Goal: Information Seeking & Learning: Learn about a topic

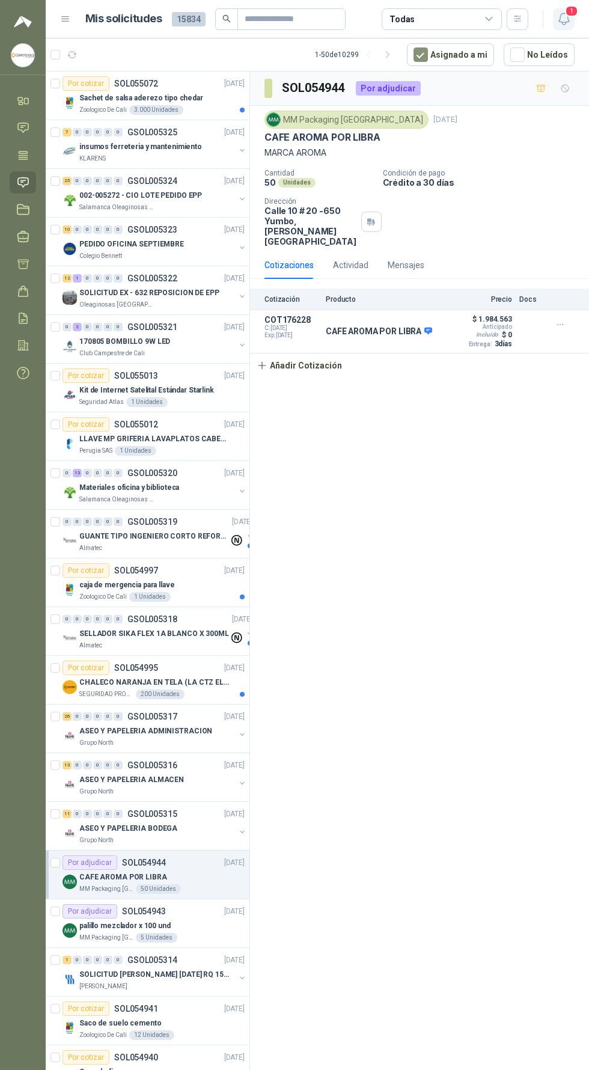
click at [563, 18] on icon "button" at bounding box center [563, 18] width 15 height 15
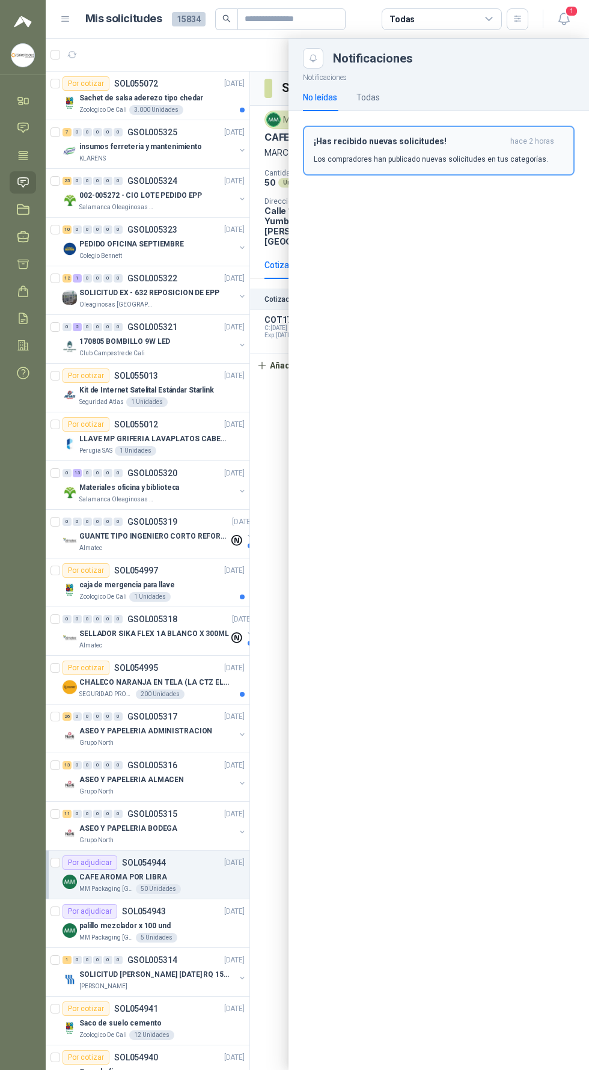
click at [360, 163] on p "Los compradores han publicado nuevas solicitudes en tus categorías." at bounding box center [431, 159] width 234 height 11
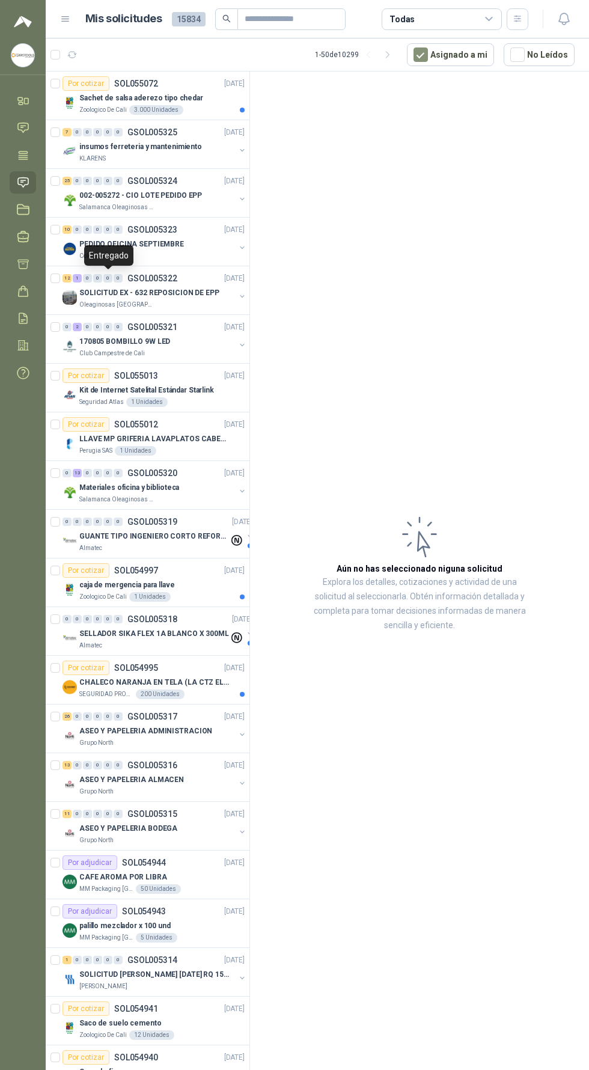
scroll to position [4, 0]
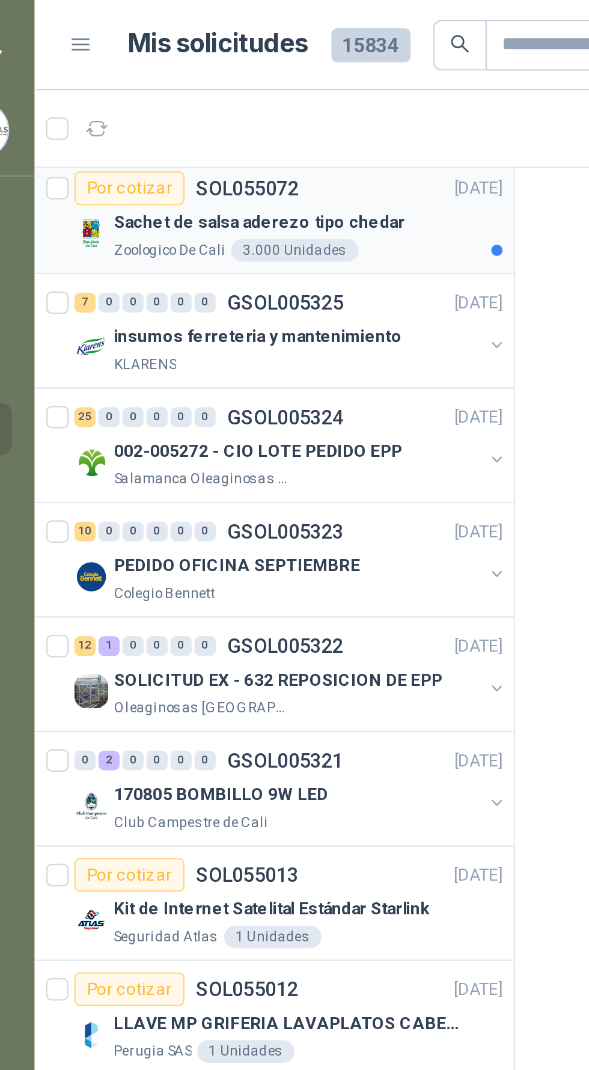
click at [87, 99] on p "Sachet de salsa aderezo tipo chedar" at bounding box center [141, 94] width 124 height 11
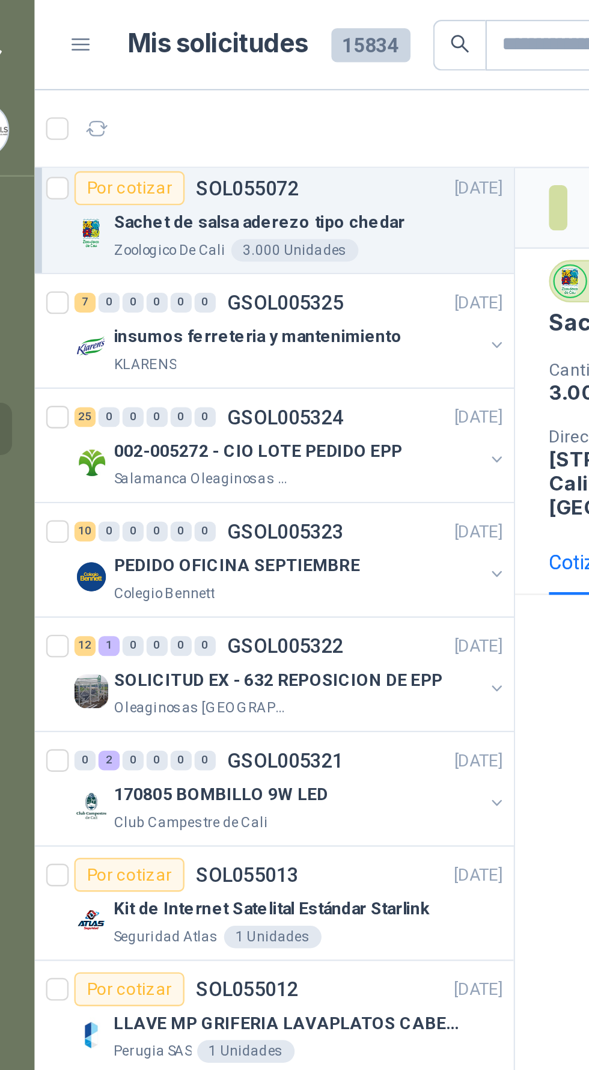
scroll to position [4, 15]
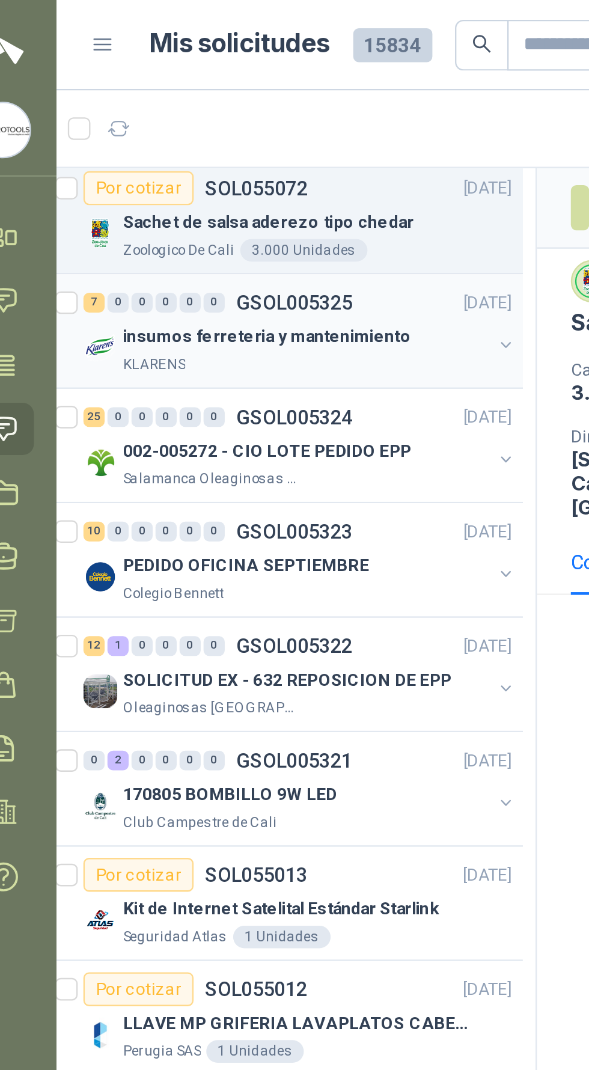
click at [89, 148] on div "insumos ferreteria y mantenimiento" at bounding box center [152, 143] width 156 height 14
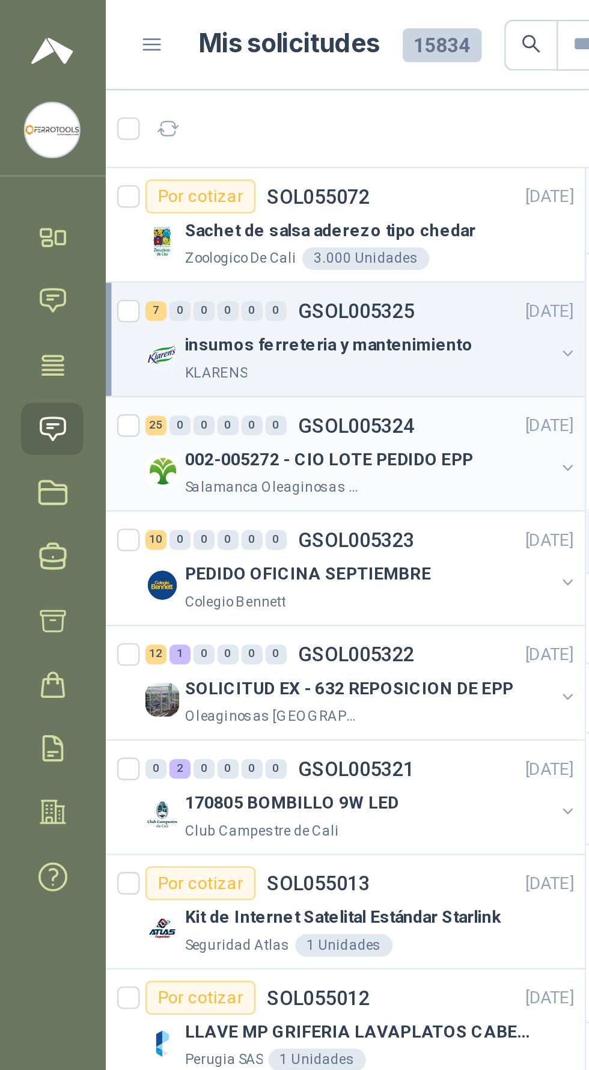
click at [133, 207] on p "Salamanca Oleaginosas SAS" at bounding box center [117, 207] width 76 height 10
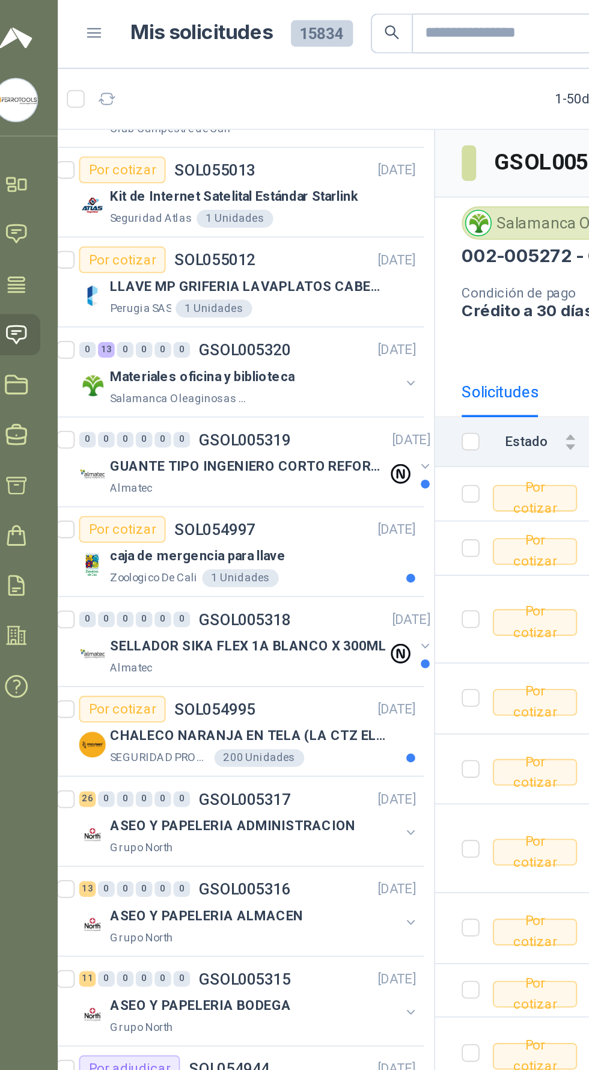
scroll to position [282, 7]
click at [105, 309] on p "Zoologico De Cali" at bounding box center [97, 314] width 47 height 10
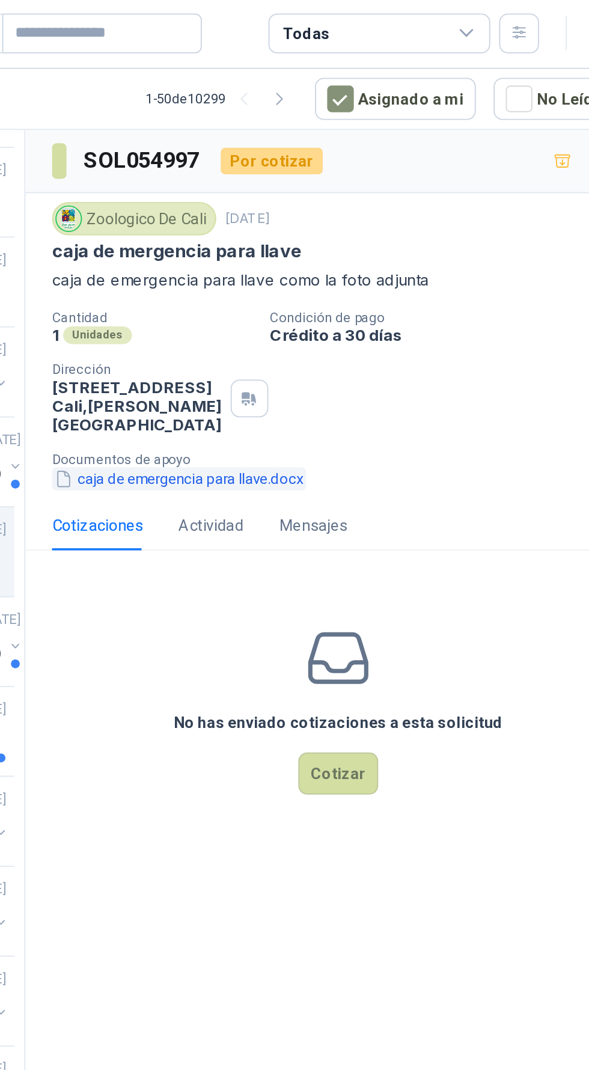
click at [341, 258] on button "caja de emergencia para llave.docx" at bounding box center [333, 260] width 138 height 13
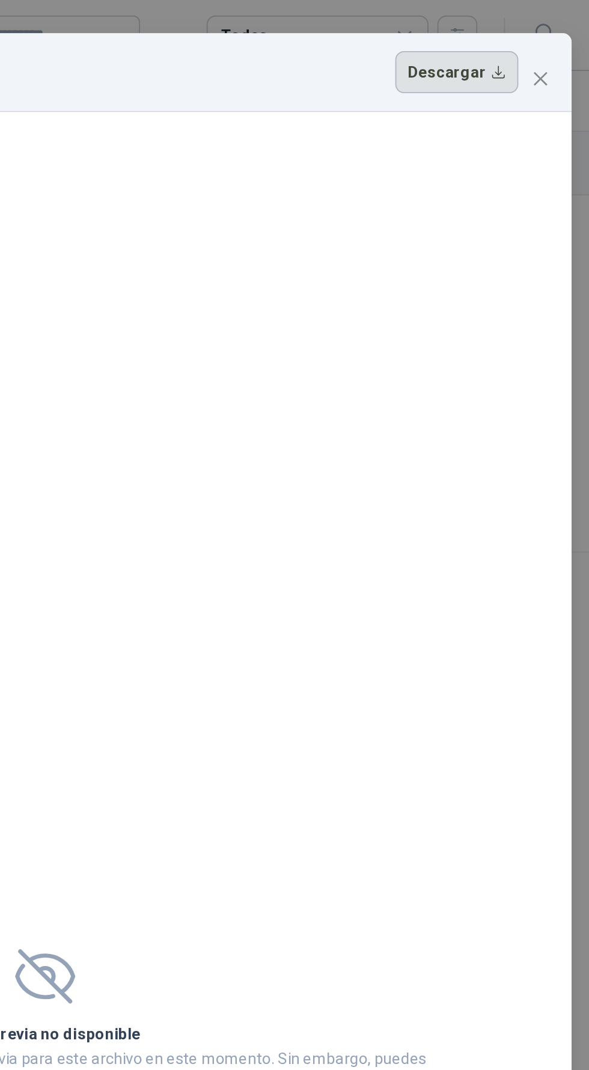
click at [508, 44] on button "Descargar" at bounding box center [517, 39] width 67 height 23
click at [563, 38] on span "Close" at bounding box center [562, 43] width 19 height 10
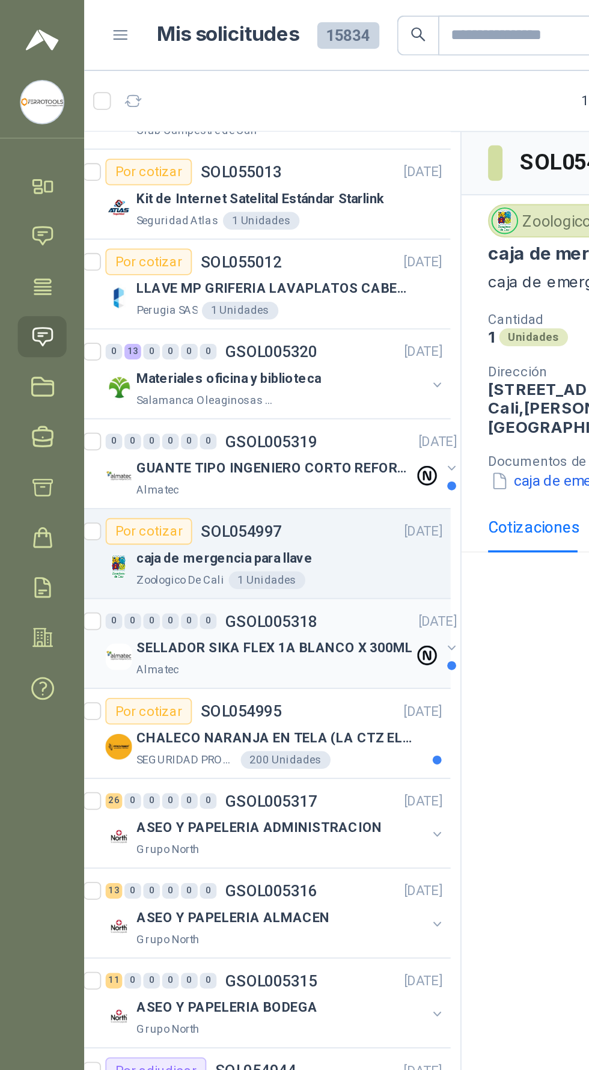
click at [87, 347] on p "SELLADOR SIKA FLEX 1A BLANCO X 300ML" at bounding box center [149, 351] width 150 height 11
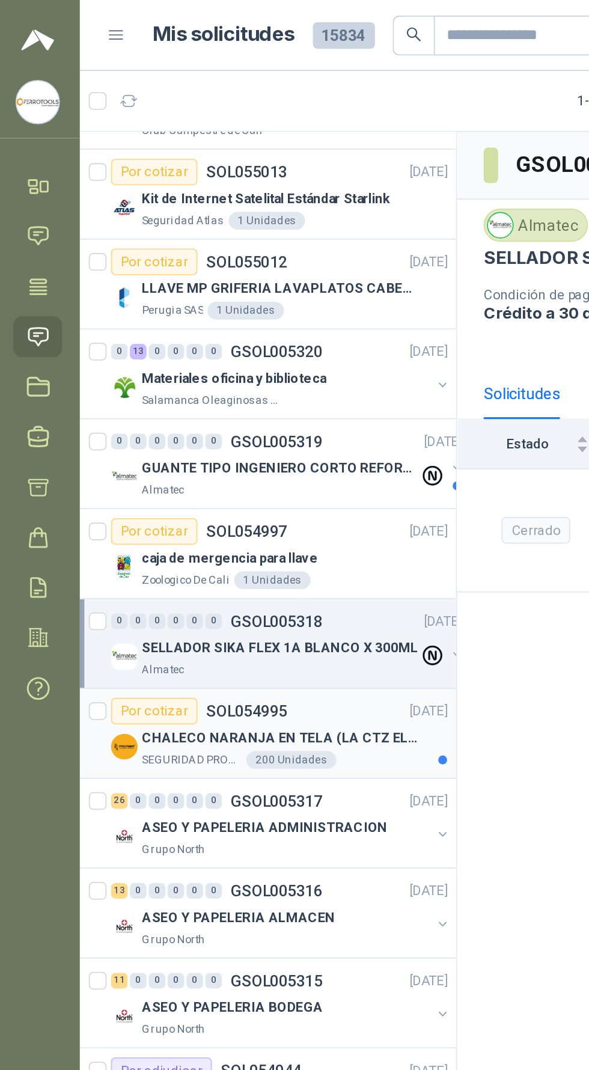
click at [116, 407] on p "SEGURIDAD PROVISER LTDA" at bounding box center [106, 412] width 54 height 10
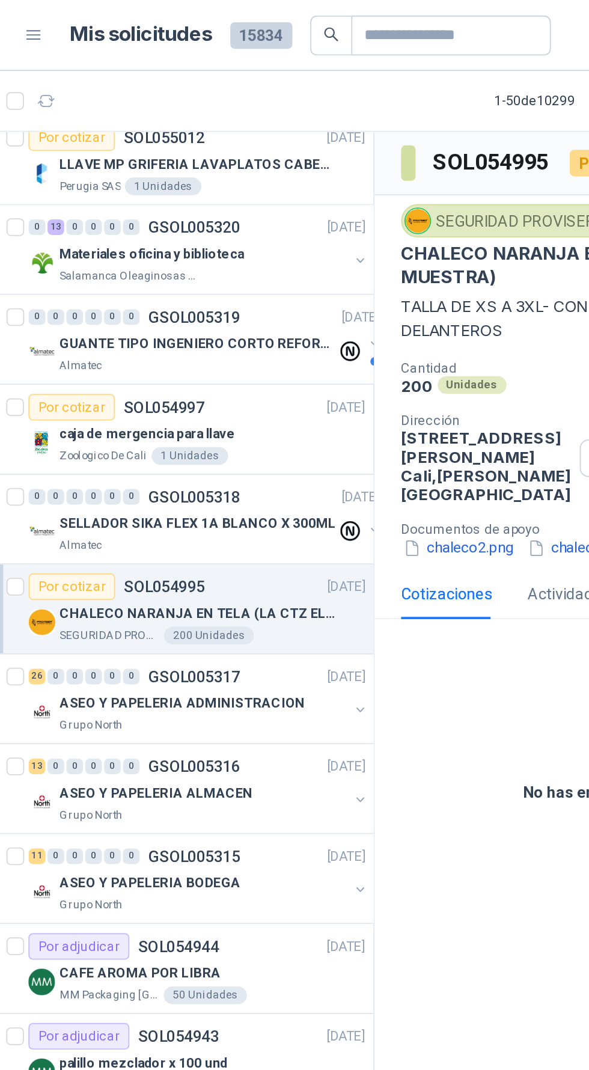
scroll to position [350, 0]
click at [100, 379] on p "ASEO Y PAPELERIA ADMINISTRACION" at bounding box center [145, 381] width 133 height 11
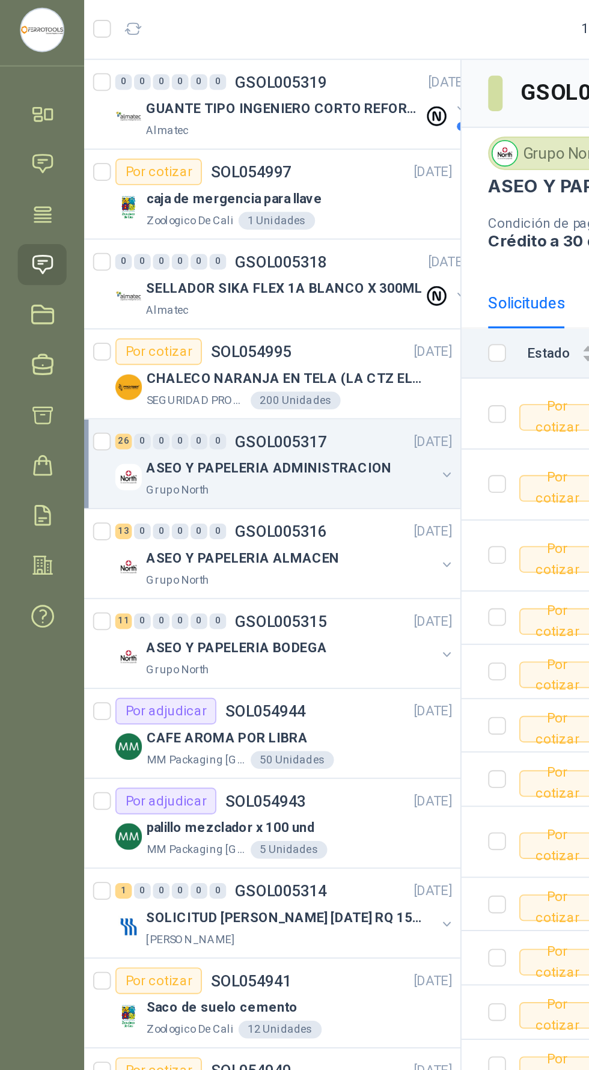
scroll to position [440, 0]
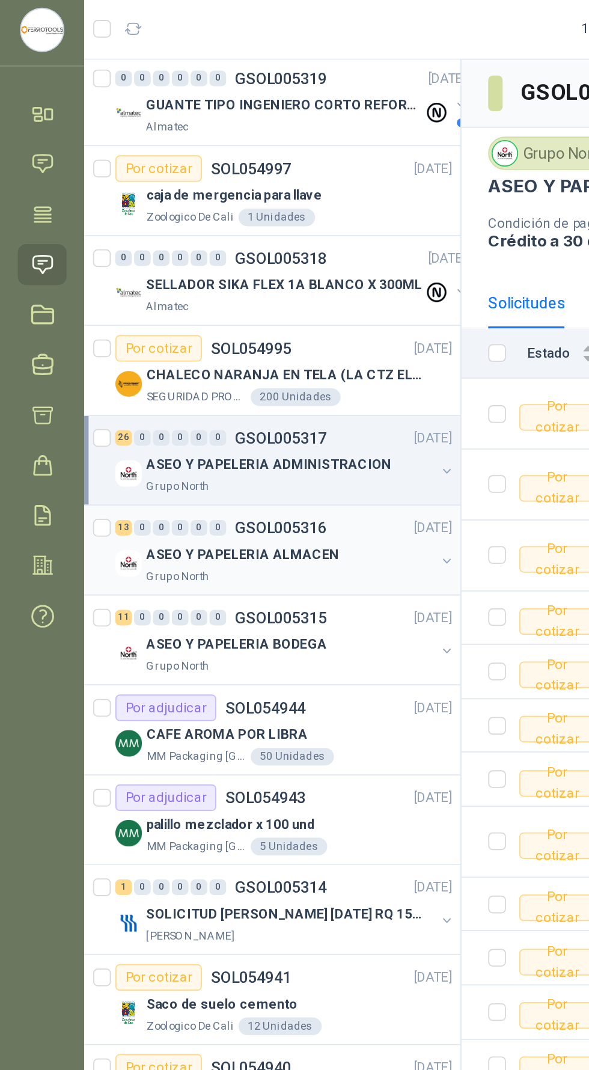
click at [144, 340] on p "ASEO Y PAPELERIA ALMACEN" at bounding box center [131, 339] width 105 height 11
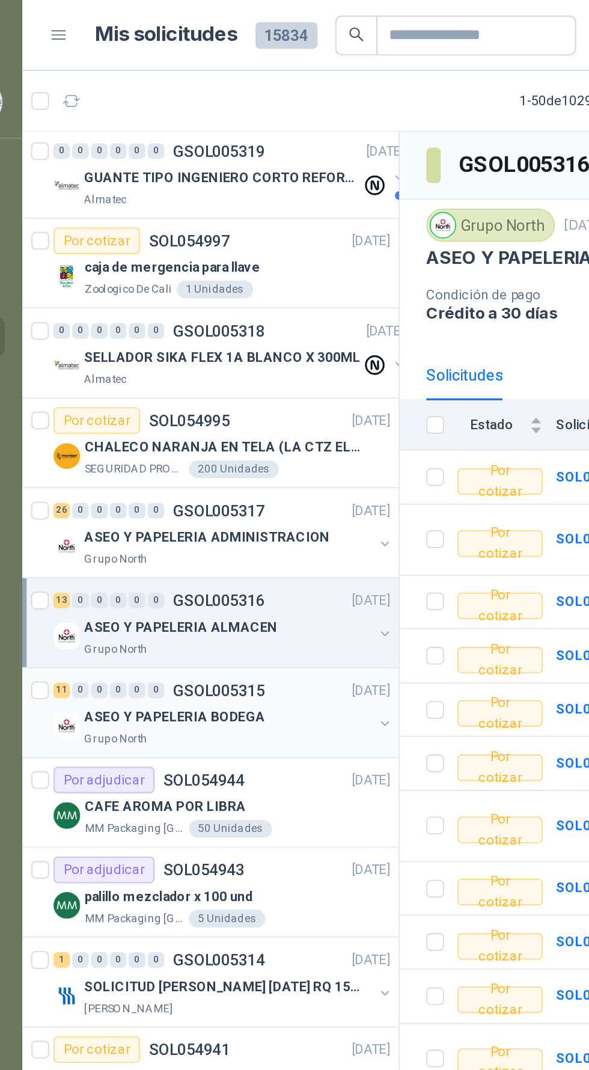
click at [174, 383] on div "ASEO Y PAPELERIA BODEGA" at bounding box center [157, 388] width 156 height 14
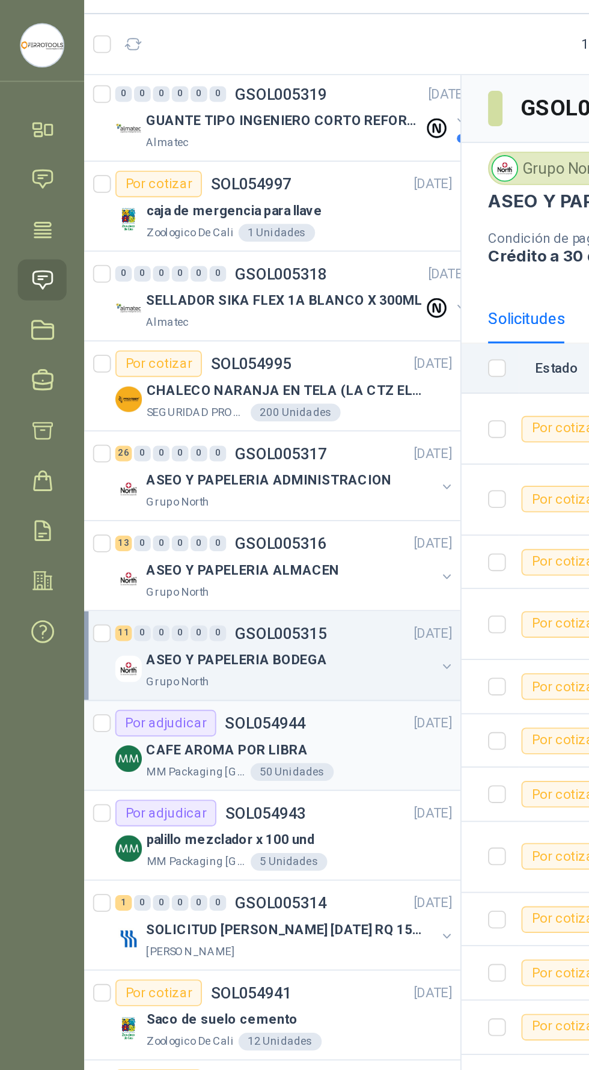
click at [162, 433] on div "CAFE AROMA POR LIBRA" at bounding box center [161, 437] width 165 height 14
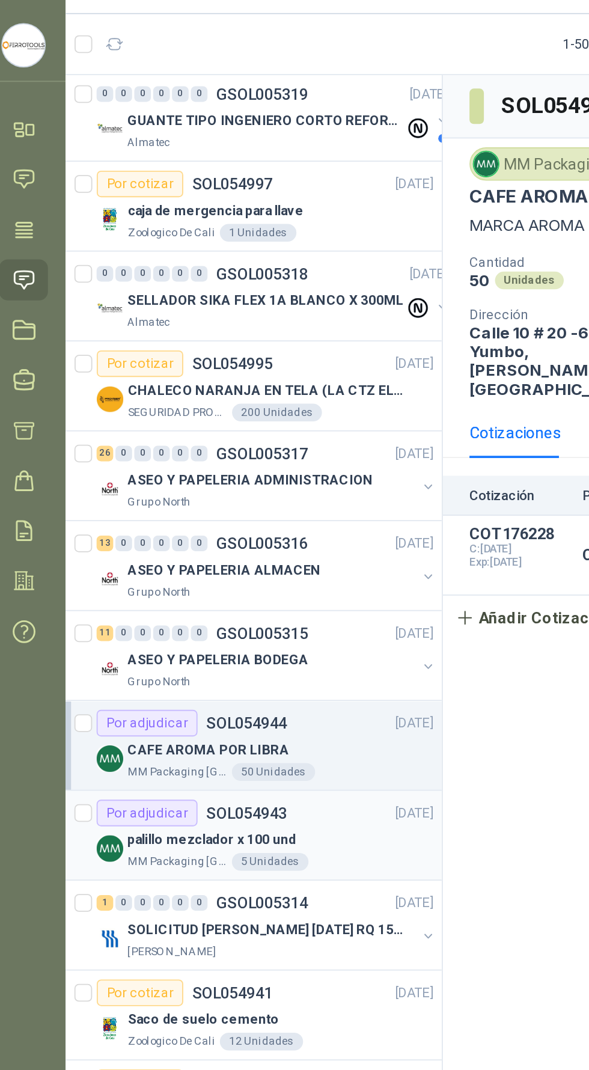
click at [189, 489] on div "palillo mezclador x 100 und" at bounding box center [161, 485] width 165 height 14
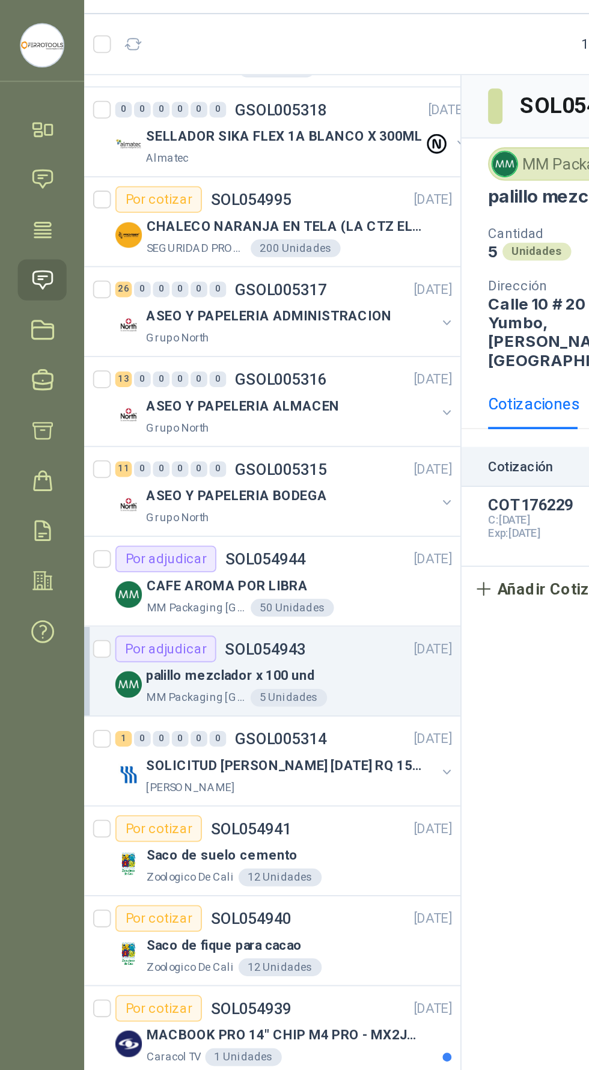
scroll to position [529, 0]
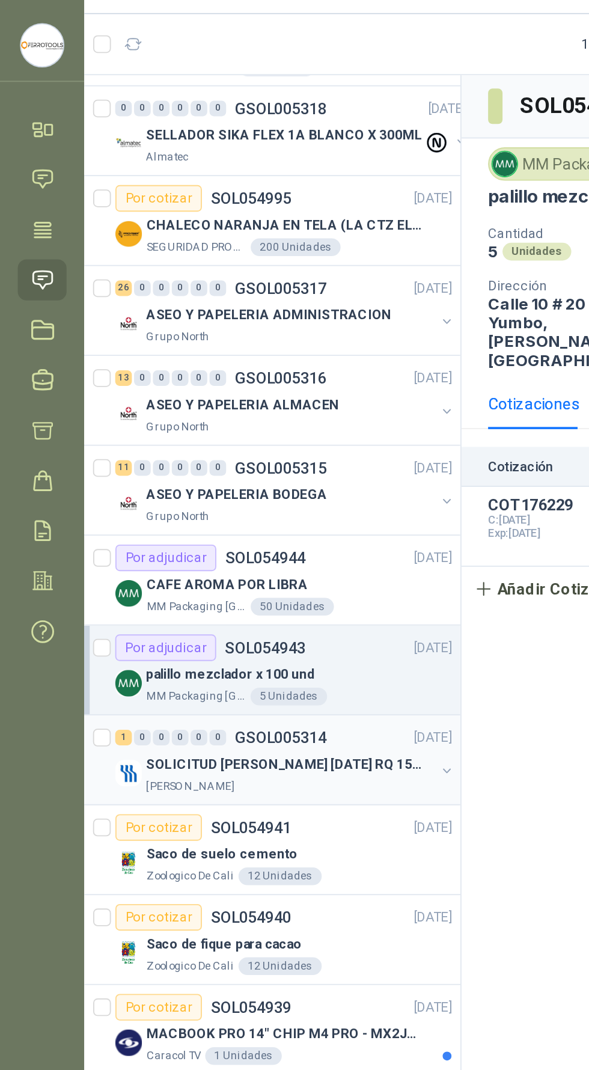
click at [168, 442] on p "SOLICITUD [PERSON_NAME] [DATE] RQ 15250" at bounding box center [154, 444] width 150 height 11
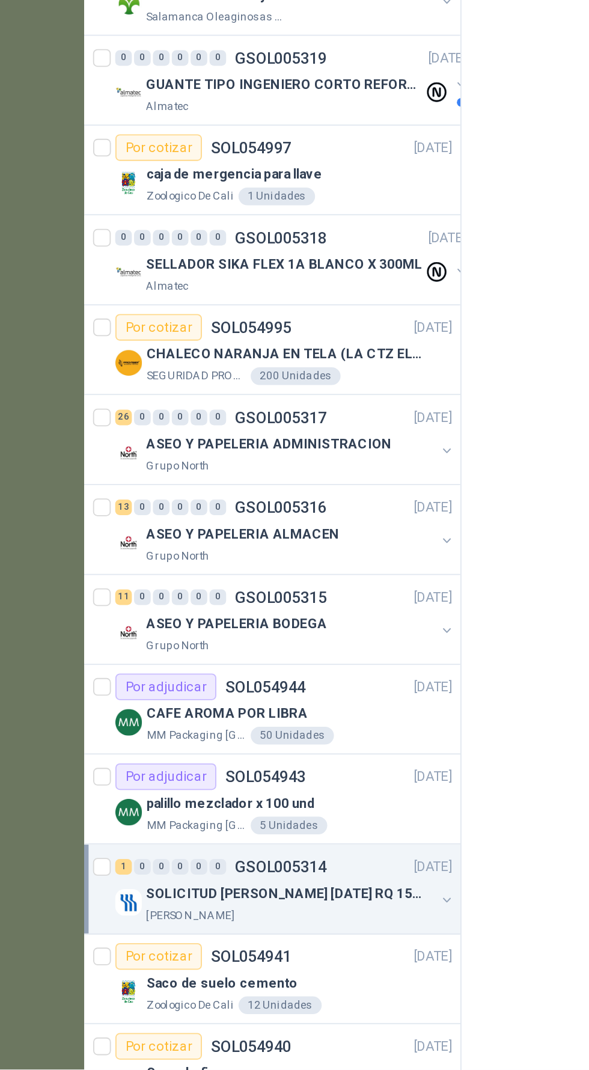
scroll to position [85, 0]
click at [106, 969] on p "SOLICITUD [PERSON_NAME] [DATE] RQ 15250" at bounding box center [154, 974] width 150 height 11
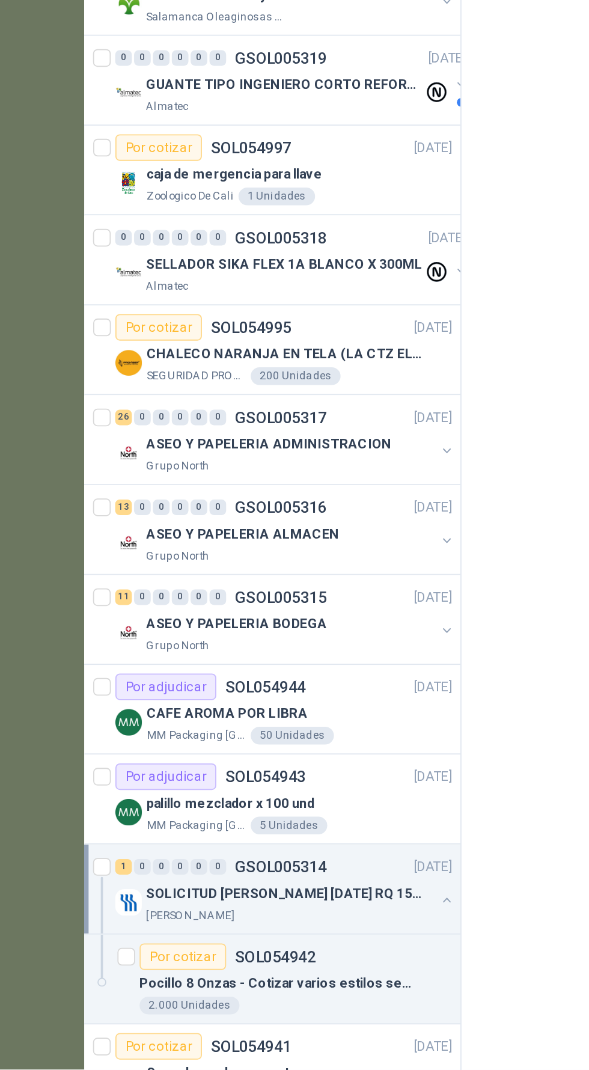
scroll to position [0, 0]
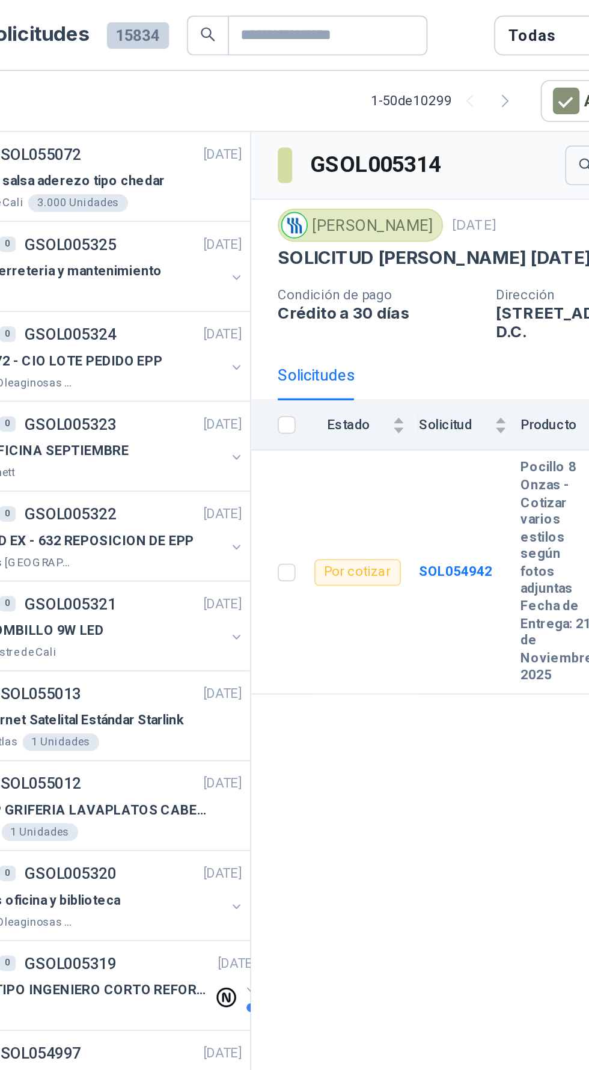
click at [280, 121] on div at bounding box center [273, 122] width 14 height 14
